Goal: Task Accomplishment & Management: Use online tool/utility

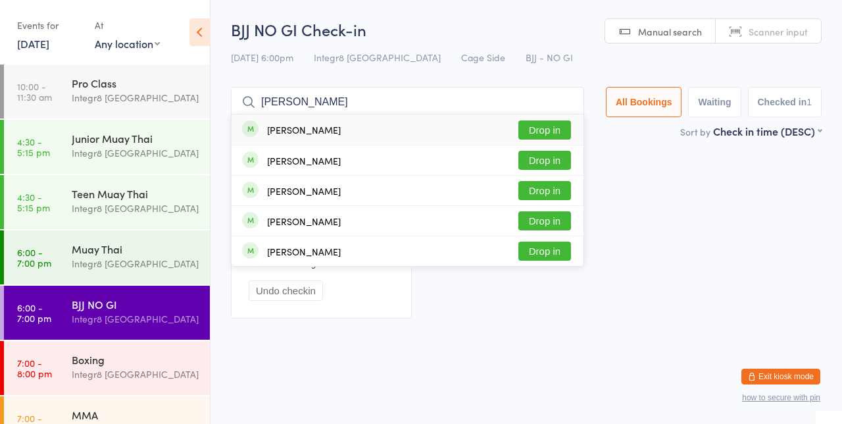
type input "[PERSON_NAME]"
click at [550, 128] on button "Drop in" at bounding box center [545, 129] width 53 height 19
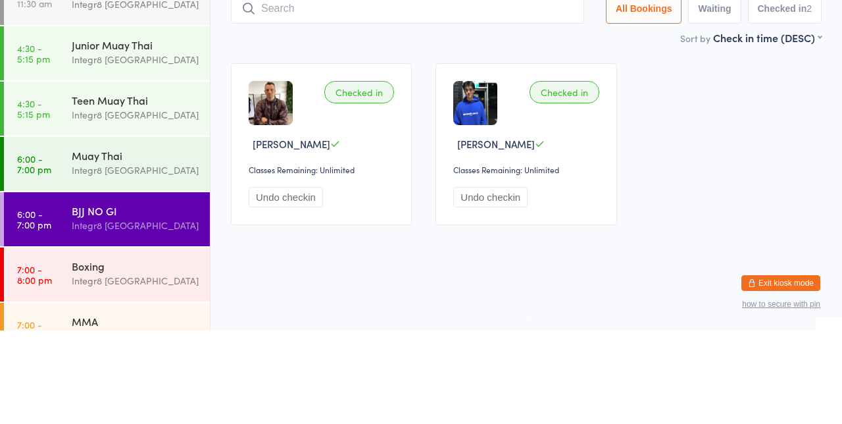
click at [157, 270] on div "Integr8 [GEOGRAPHIC_DATA]" at bounding box center [135, 263] width 127 height 15
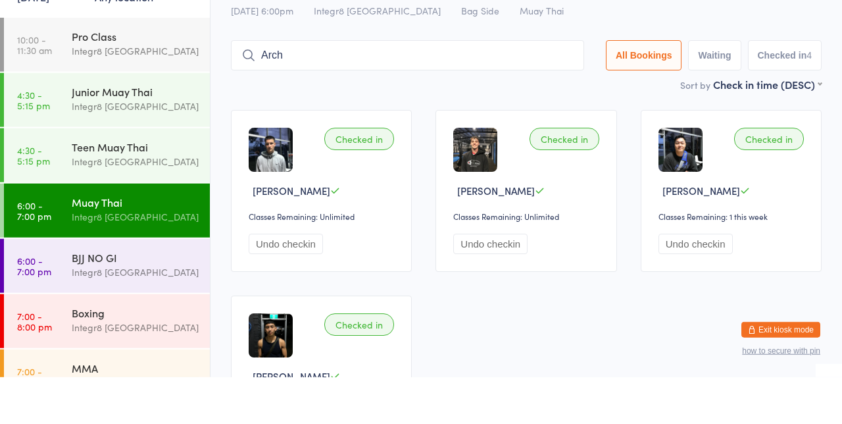
type input "Arch"
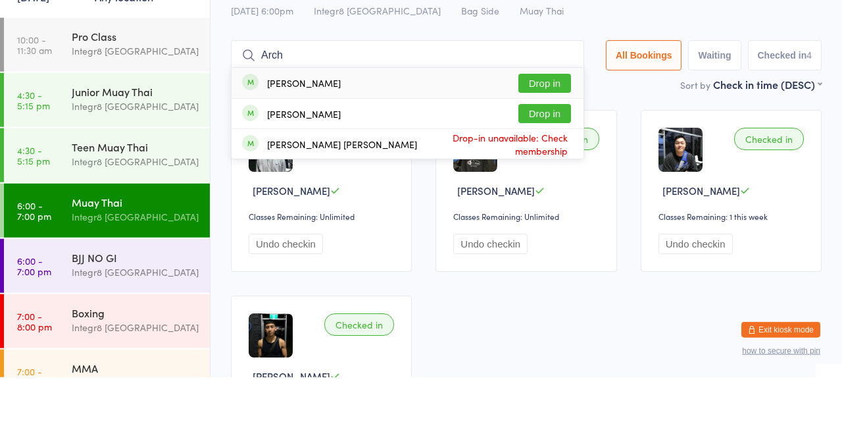
click at [562, 157] on button "Drop in" at bounding box center [545, 160] width 53 height 19
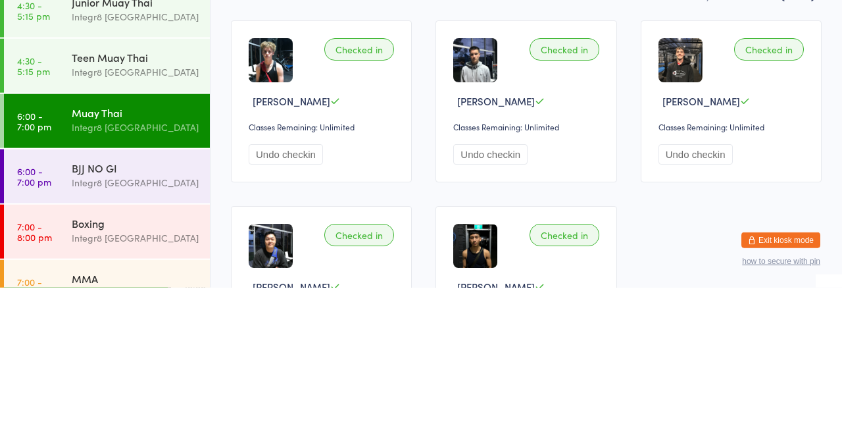
click at [132, 369] on div "Integr8 [GEOGRAPHIC_DATA]" at bounding box center [135, 374] width 127 height 15
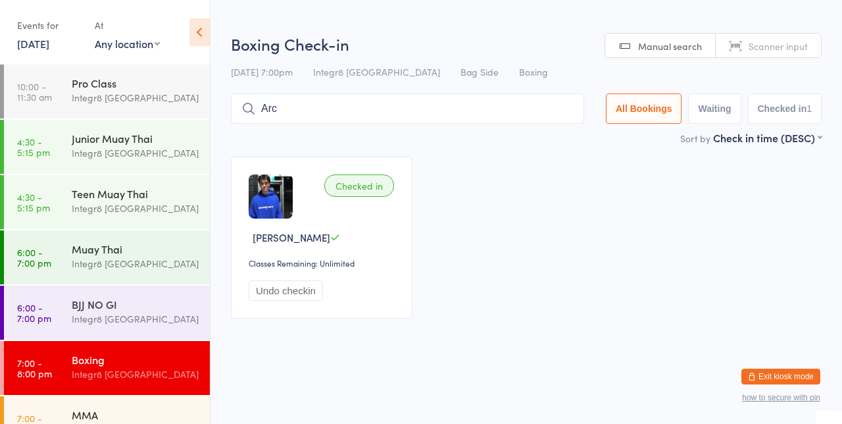
type input "Arc"
click at [588, 133] on div "Sort by Check in time (DESC) First name (ASC) First name (DESC) Last name (ASC)…" at bounding box center [526, 137] width 591 height 14
click at [566, 105] on input "Arc" at bounding box center [407, 108] width 353 height 30
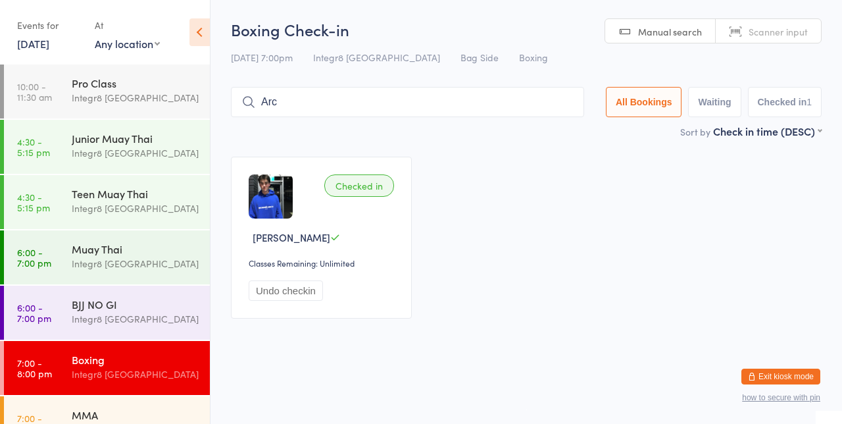
click at [575, 105] on input "Arc" at bounding box center [407, 102] width 353 height 30
type input "[PERSON_NAME]"
click at [147, 256] on div "Integr8 [GEOGRAPHIC_DATA]" at bounding box center [135, 263] width 127 height 15
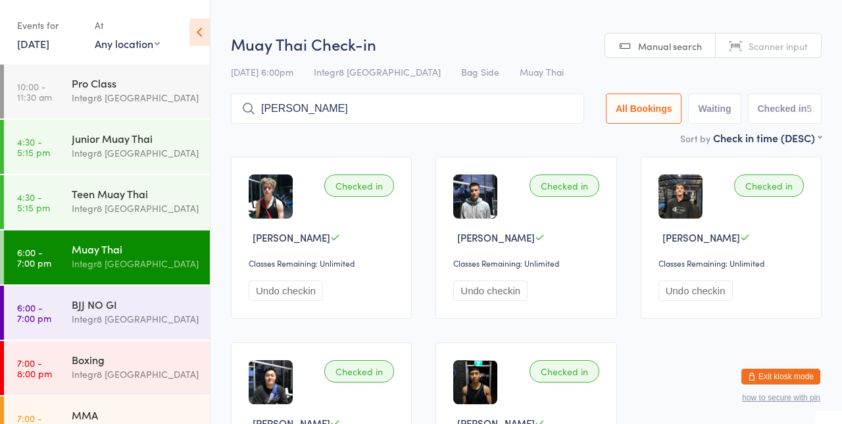
type input "[PERSON_NAME]"
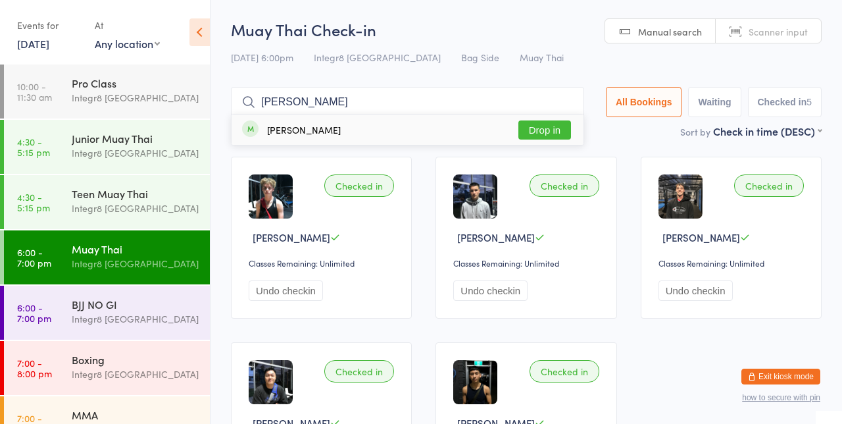
click at [560, 127] on button "Drop in" at bounding box center [545, 129] width 53 height 19
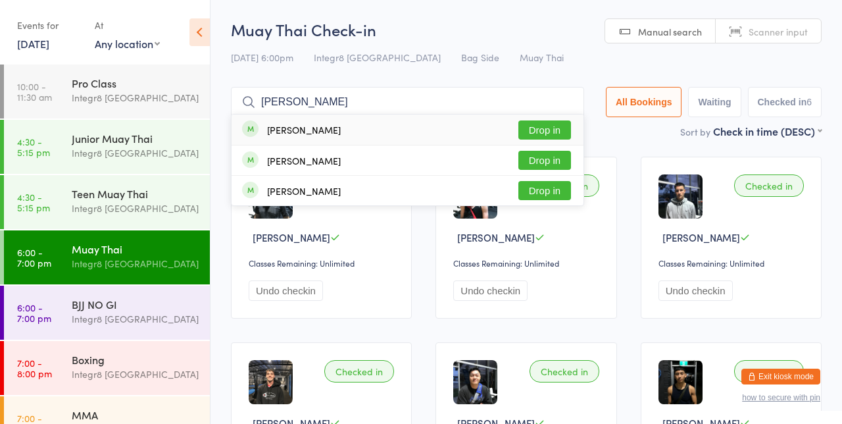
type input "[PERSON_NAME]"
click at [546, 134] on button "Drop in" at bounding box center [545, 129] width 53 height 19
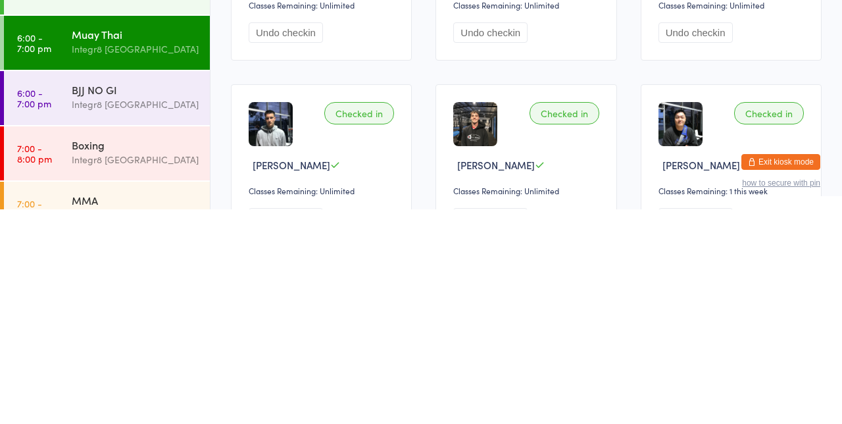
scroll to position [45, 0]
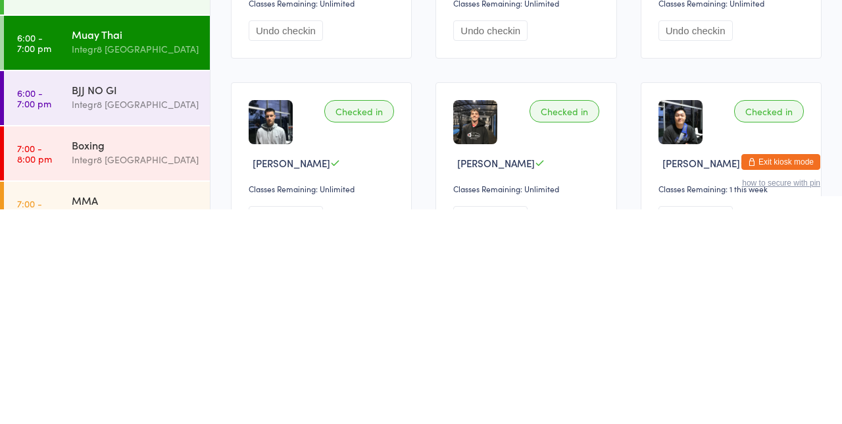
click at [68, 423] on link "7:00 - 8:00 pm MMA Integr8 [GEOGRAPHIC_DATA]" at bounding box center [107, 423] width 206 height 54
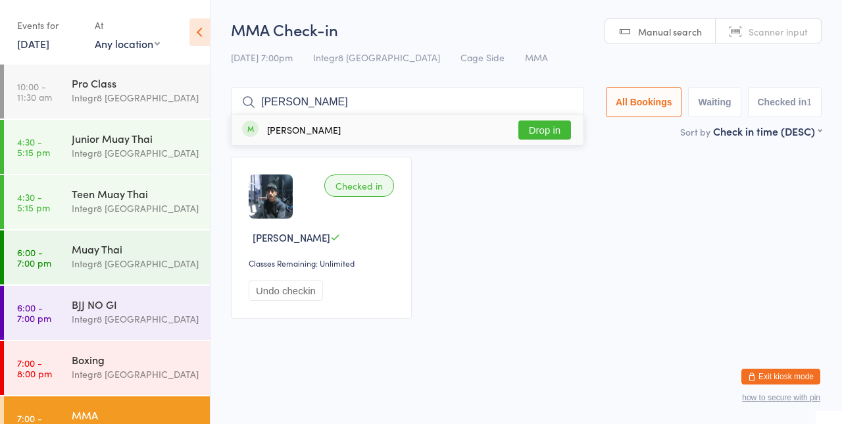
type input "[PERSON_NAME]"
click at [561, 129] on button "Drop in" at bounding box center [545, 129] width 53 height 19
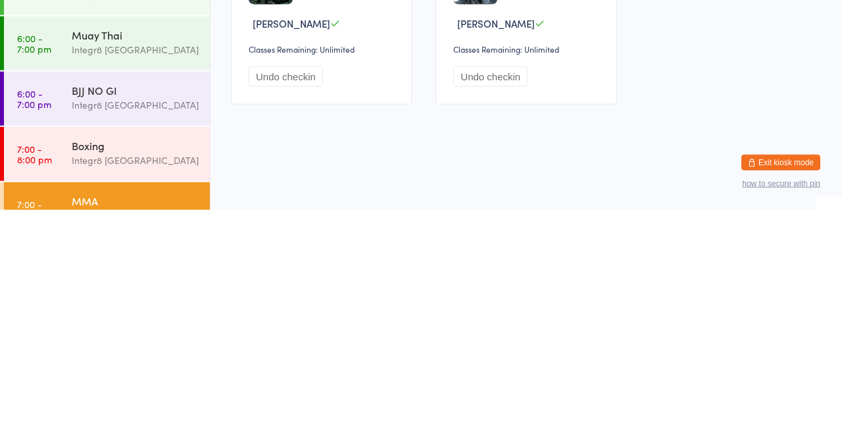
click at [61, 310] on link "6:00 - 7:00 pm BJJ NO GI Integr8 [GEOGRAPHIC_DATA]" at bounding box center [107, 313] width 206 height 54
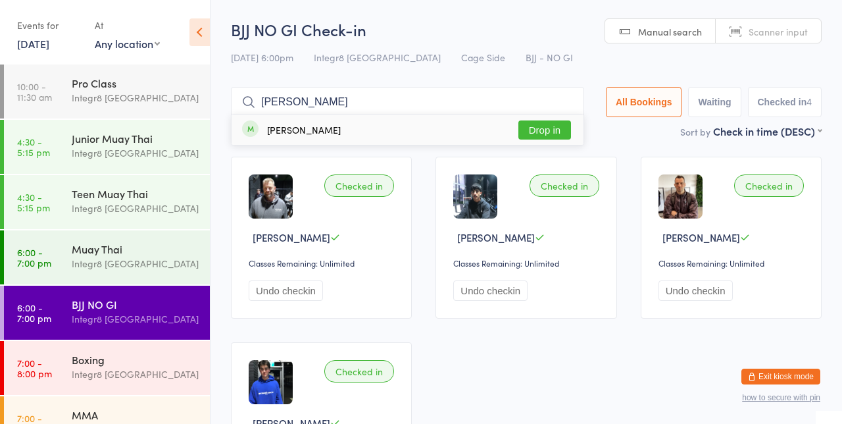
type input "[PERSON_NAME]"
click at [558, 130] on button "Drop in" at bounding box center [545, 129] width 53 height 19
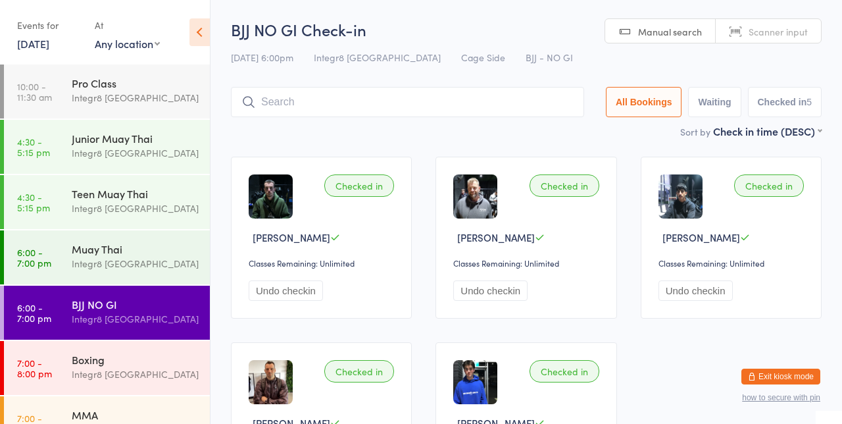
click at [316, 104] on input "search" at bounding box center [407, 102] width 353 height 30
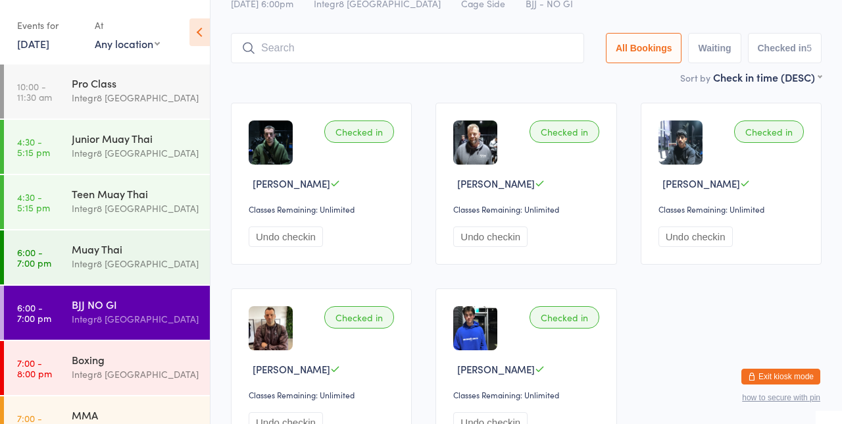
scroll to position [87, 0]
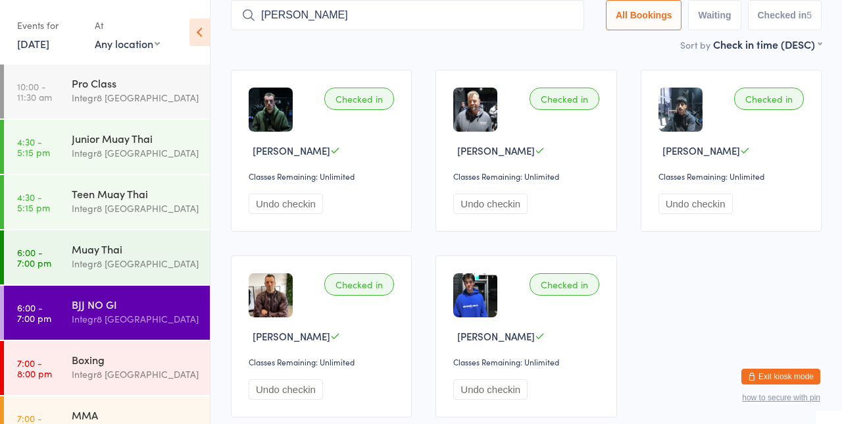
type input "[PERSON_NAME]"
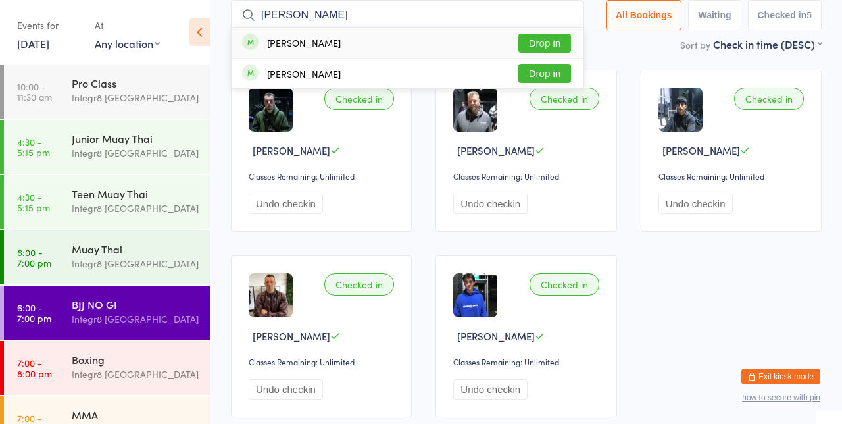
click at [552, 39] on button "Drop in" at bounding box center [545, 43] width 53 height 19
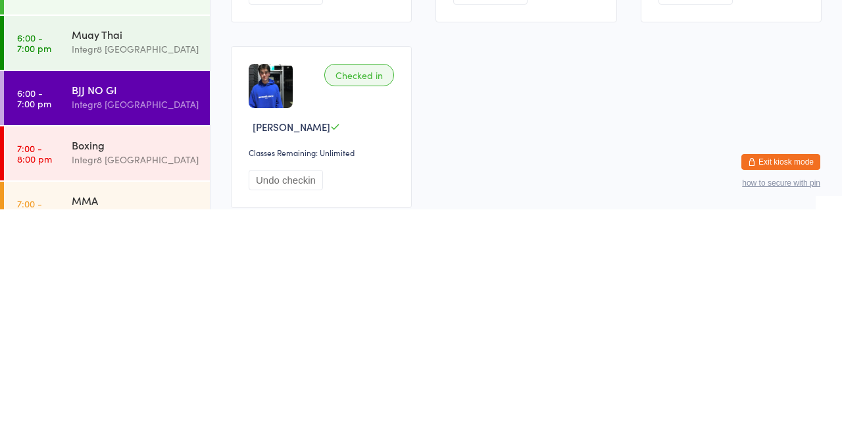
scroll to position [272, 0]
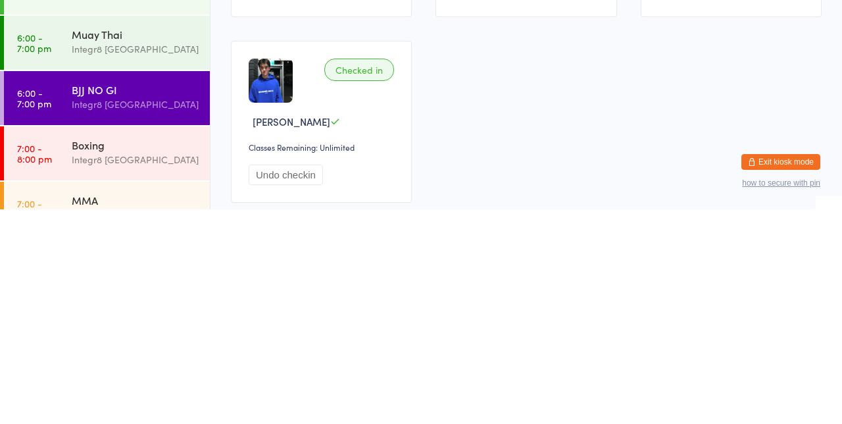
click at [78, 363] on div "Boxing" at bounding box center [135, 359] width 127 height 14
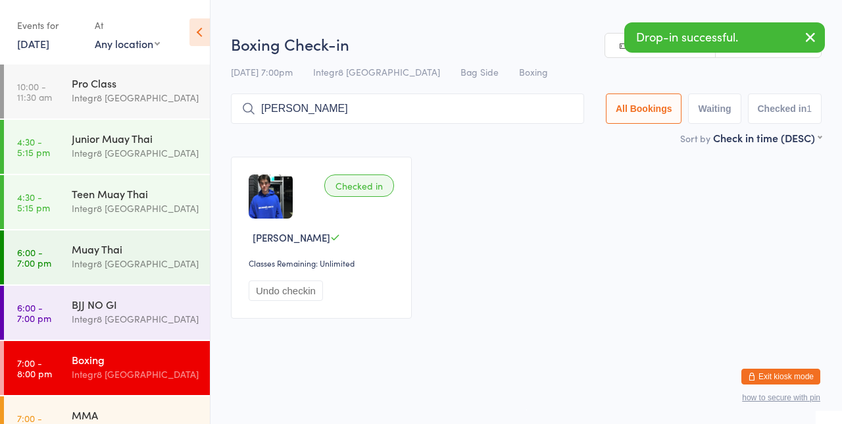
type input "[PERSON_NAME]"
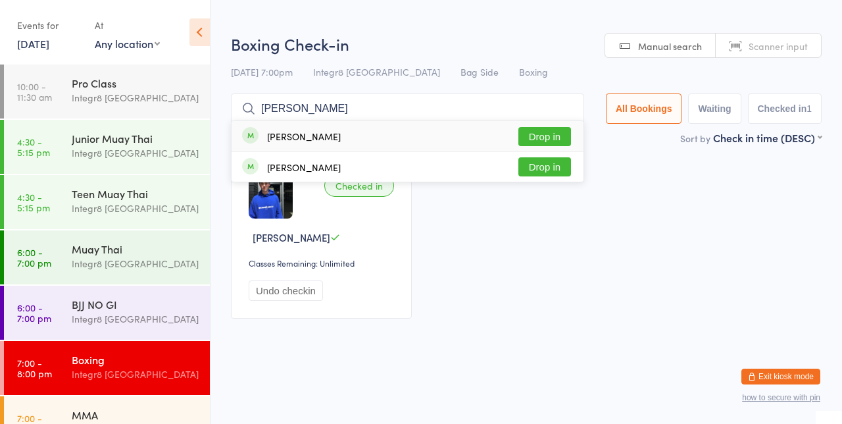
click at [553, 133] on button "Drop in" at bounding box center [545, 136] width 53 height 19
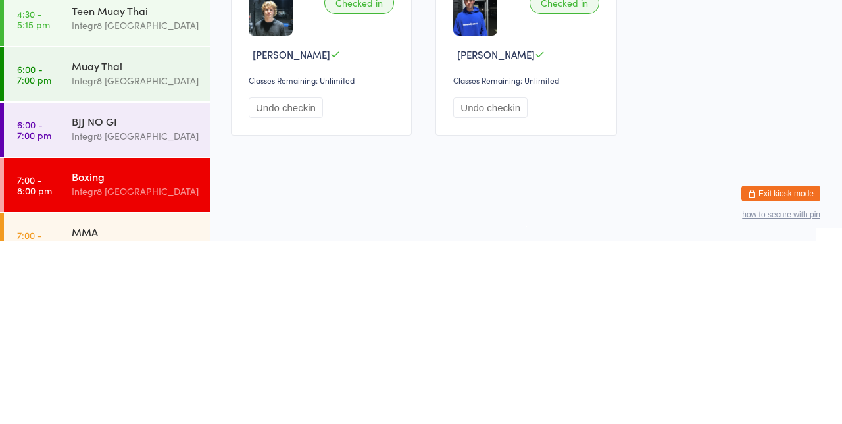
click at [150, 317] on div "Integr8 [GEOGRAPHIC_DATA]" at bounding box center [135, 318] width 127 height 15
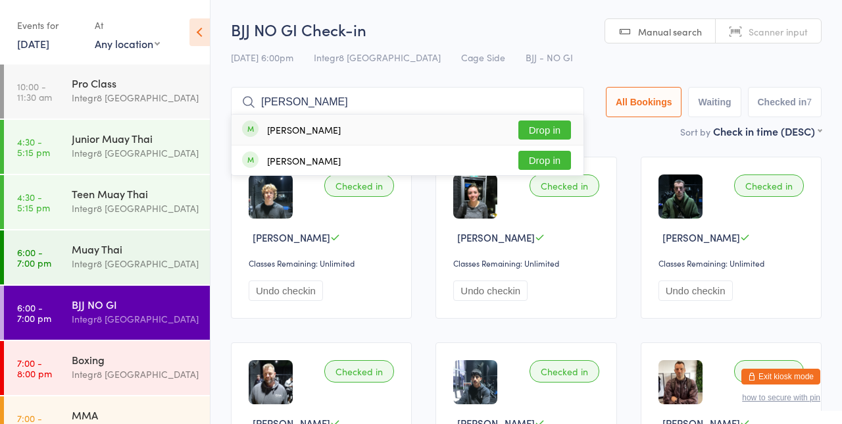
type input "[PERSON_NAME]"
click at [569, 126] on button "Drop in" at bounding box center [545, 129] width 53 height 19
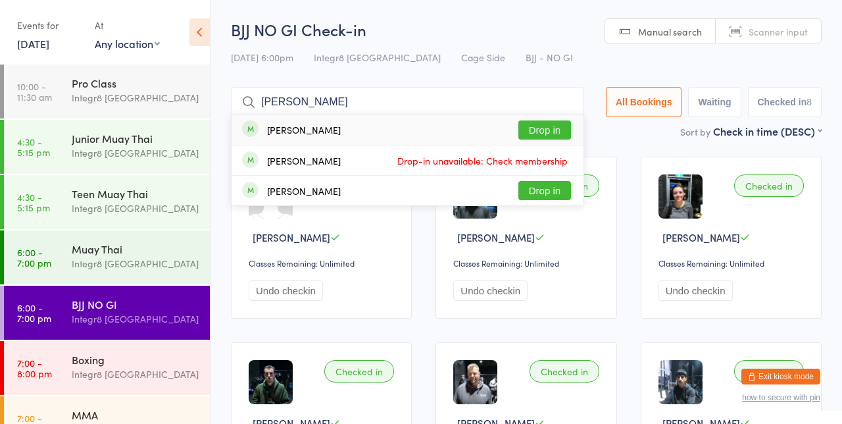
type input "[PERSON_NAME]"
click at [555, 128] on button "Drop in" at bounding box center [545, 129] width 53 height 19
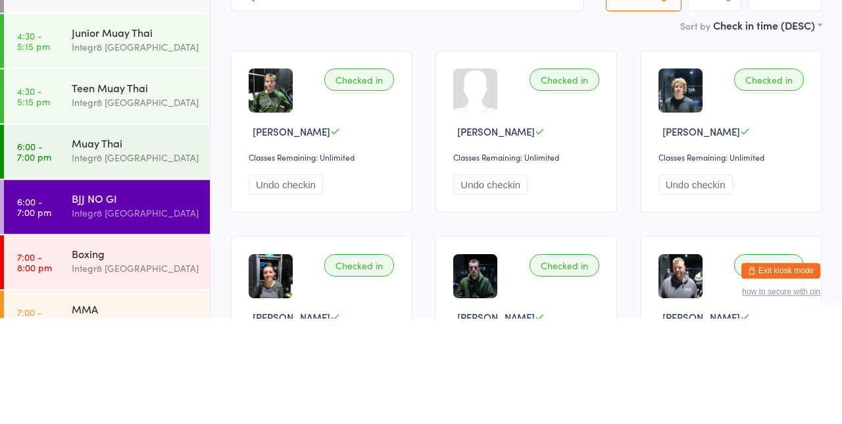
click at [112, 274] on div "Muay Thai Integr8 [GEOGRAPHIC_DATA]" at bounding box center [141, 256] width 138 height 52
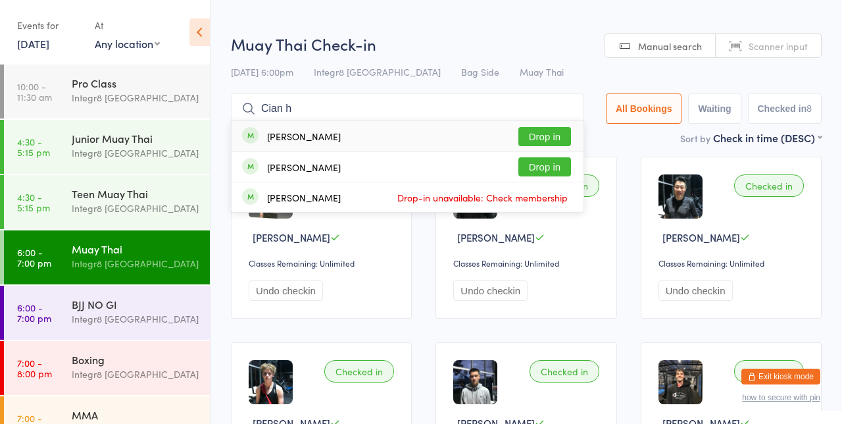
type input "Cian h"
click at [565, 145] on button "Drop in" at bounding box center [545, 136] width 53 height 19
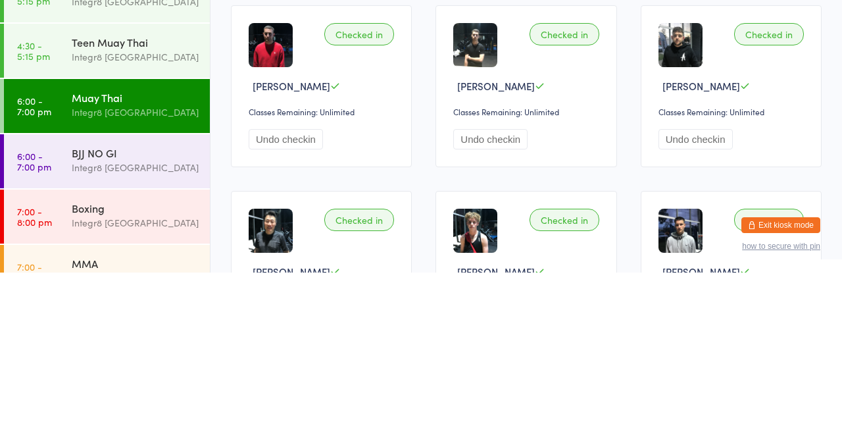
click at [141, 303] on div "BJJ NO GI" at bounding box center [135, 304] width 127 height 14
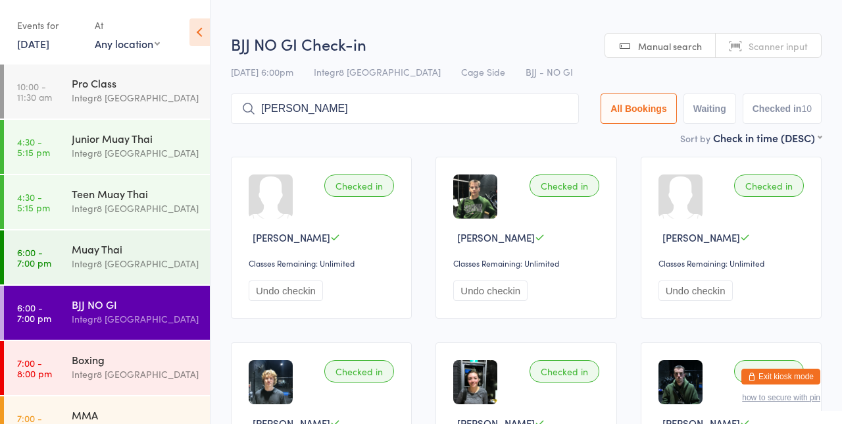
type input "[PERSON_NAME]"
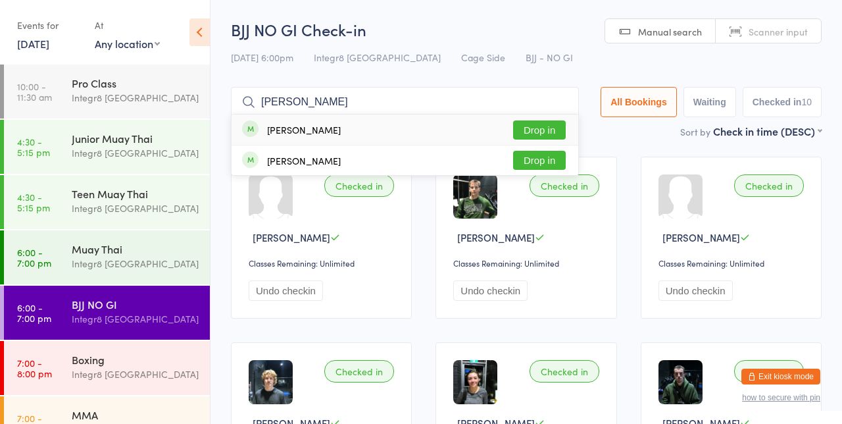
click at [551, 139] on button "Drop in" at bounding box center [539, 129] width 53 height 19
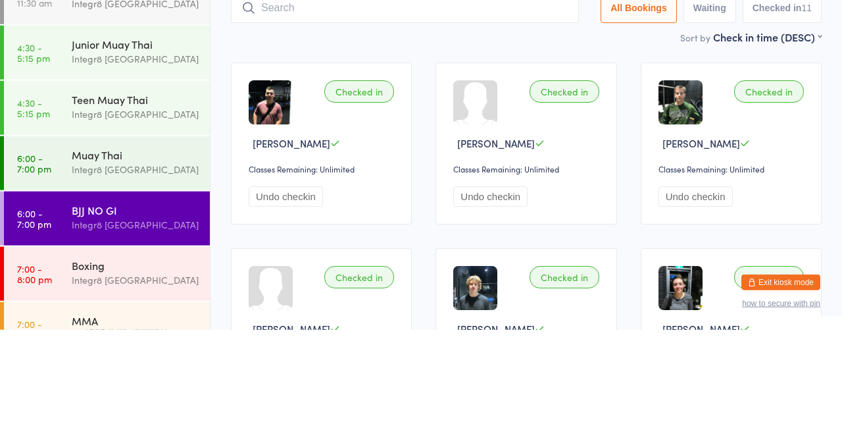
click at [294, 288] on button "Undo checkin" at bounding box center [286, 290] width 74 height 20
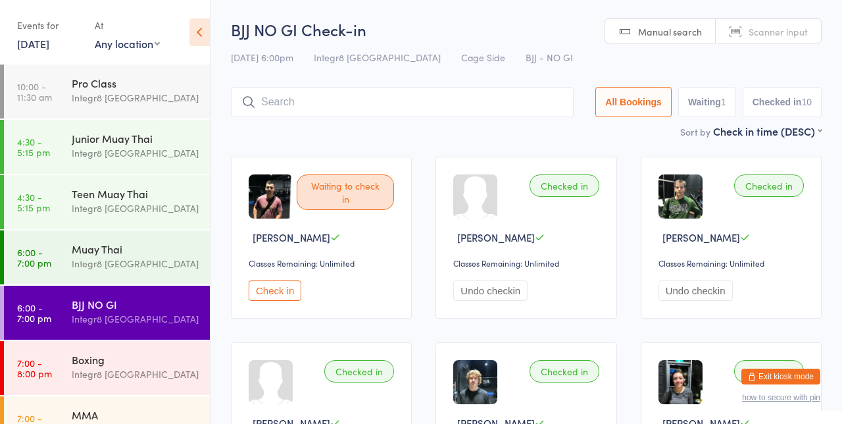
click at [394, 97] on input "search" at bounding box center [402, 102] width 343 height 30
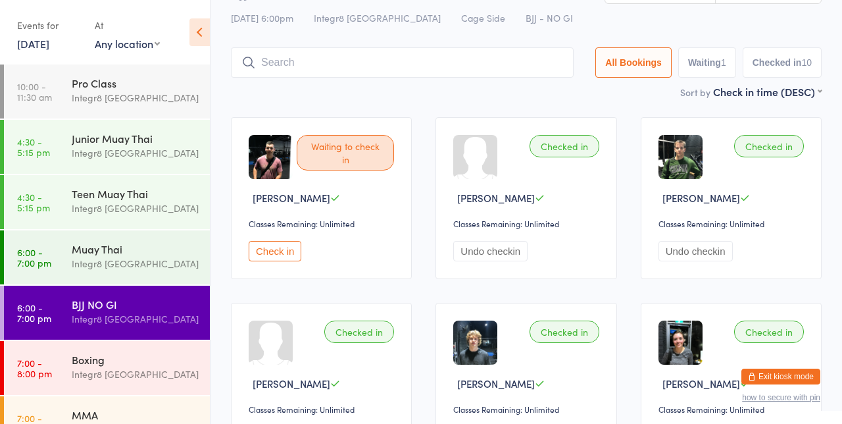
scroll to position [87, 0]
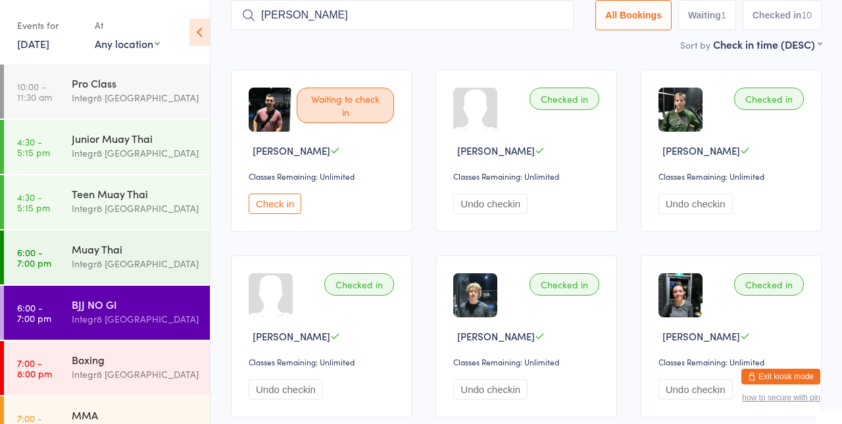
type input "[PERSON_NAME]"
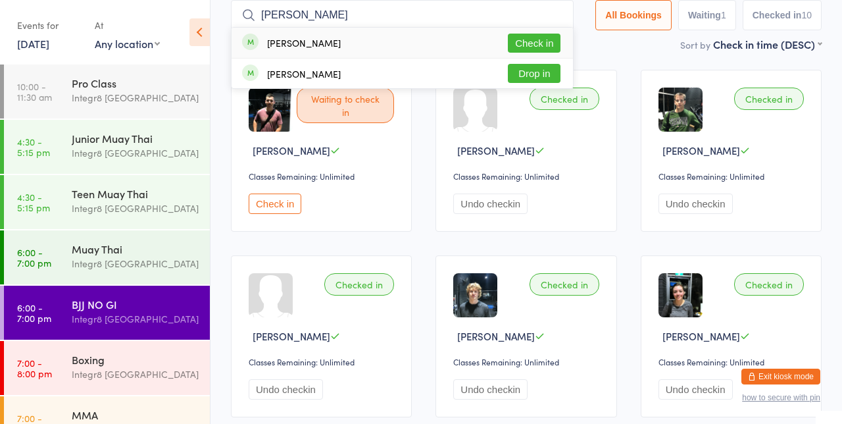
click at [540, 74] on button "Drop in" at bounding box center [534, 73] width 53 height 19
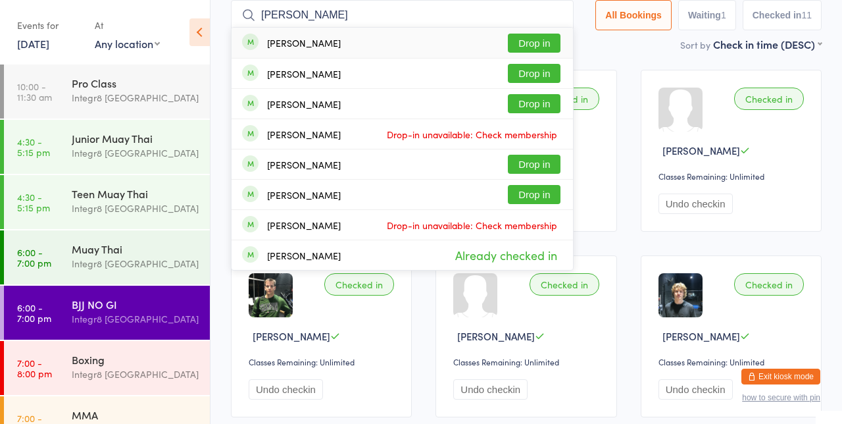
type input "[PERSON_NAME]"
click at [517, 186] on button "Drop in" at bounding box center [534, 194] width 53 height 19
